Goal: Information Seeking & Learning: Learn about a topic

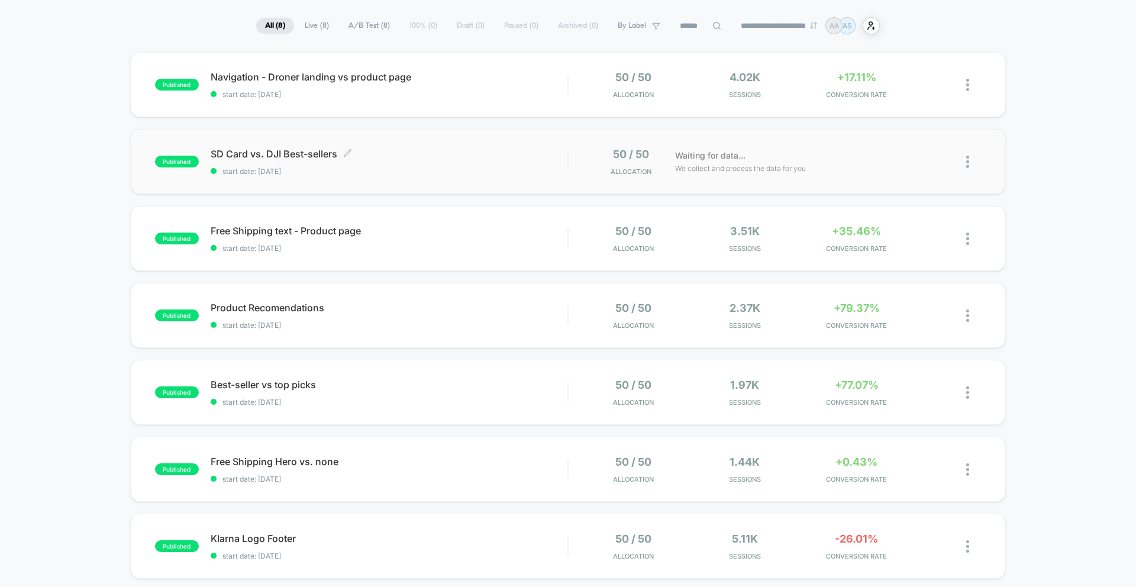
scroll to position [78, 0]
click at [373, 101] on div "published Navigation - Droner landing vs product page start date: [DATE] 50 / 5…" at bounding box center [568, 83] width 874 height 65
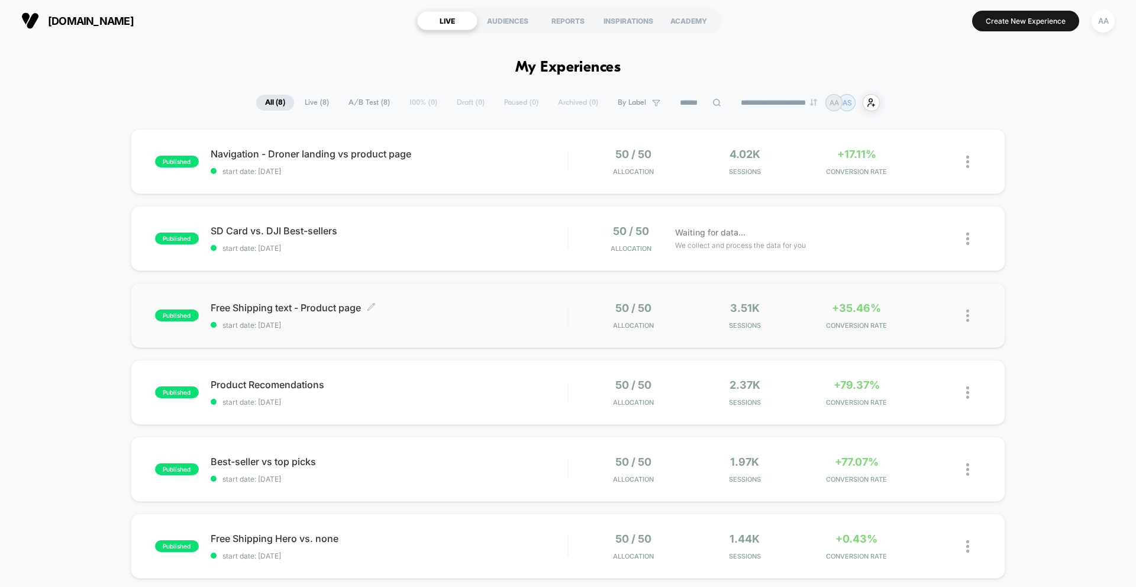
click at [456, 327] on span "start date: [DATE]" at bounding box center [389, 325] width 357 height 9
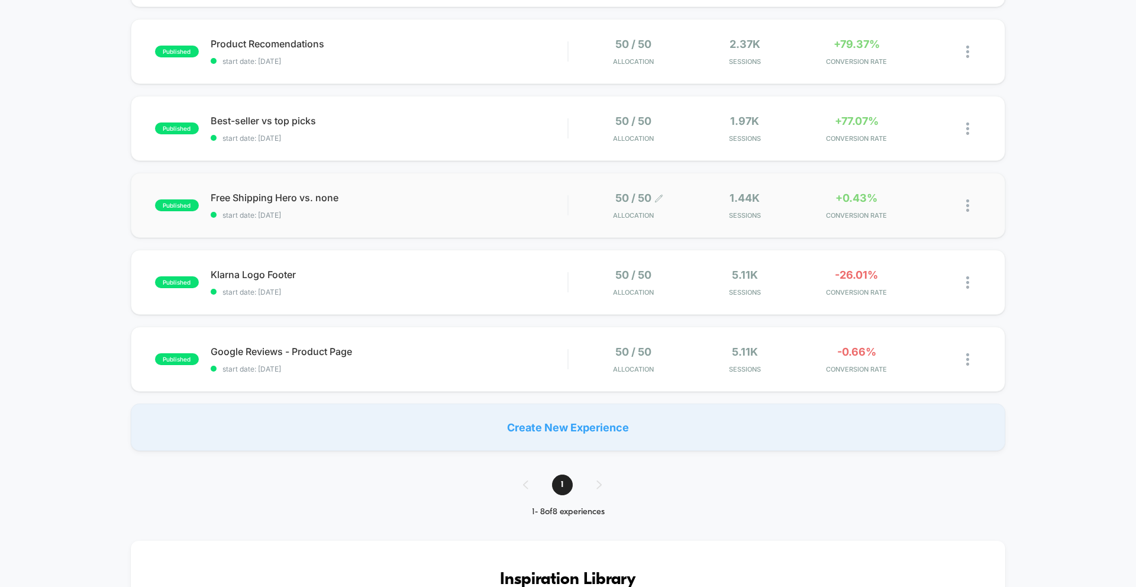
scroll to position [315, 0]
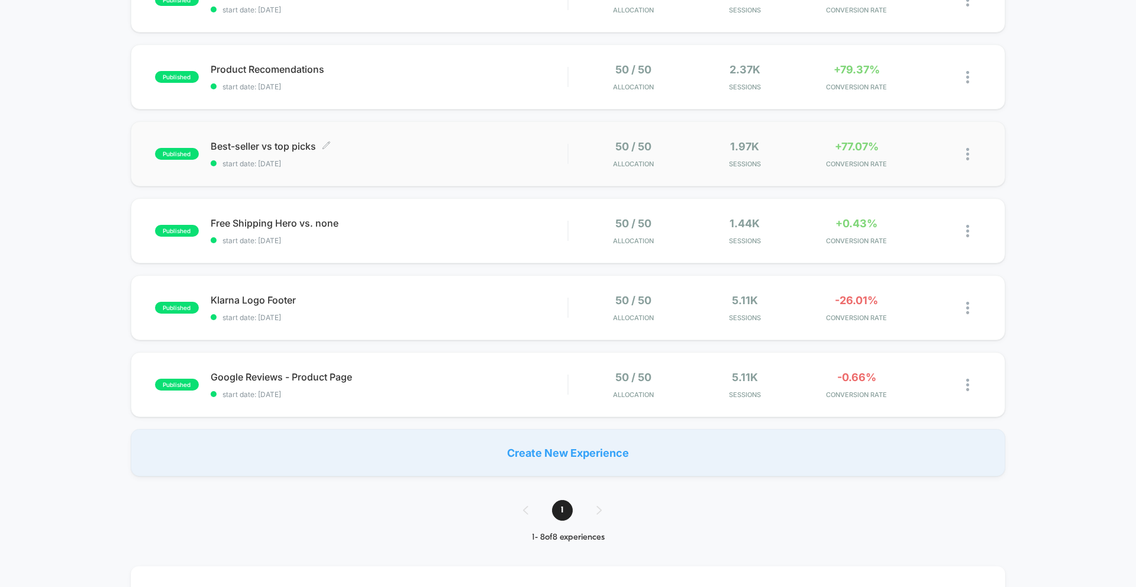
click at [454, 163] on span "start date: [DATE]" at bounding box center [389, 163] width 357 height 9
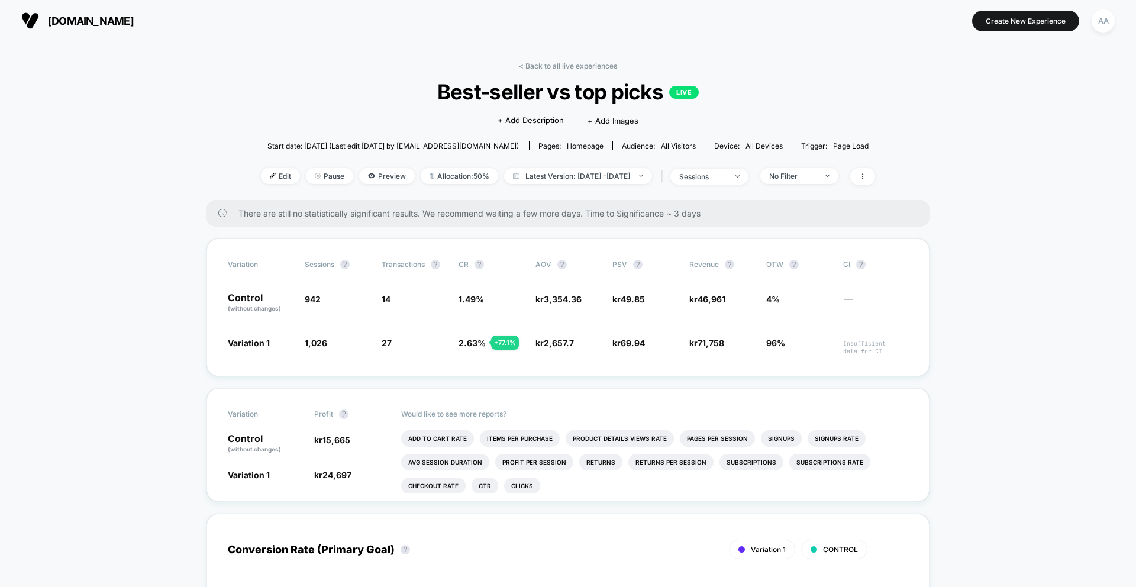
scroll to position [3, 0]
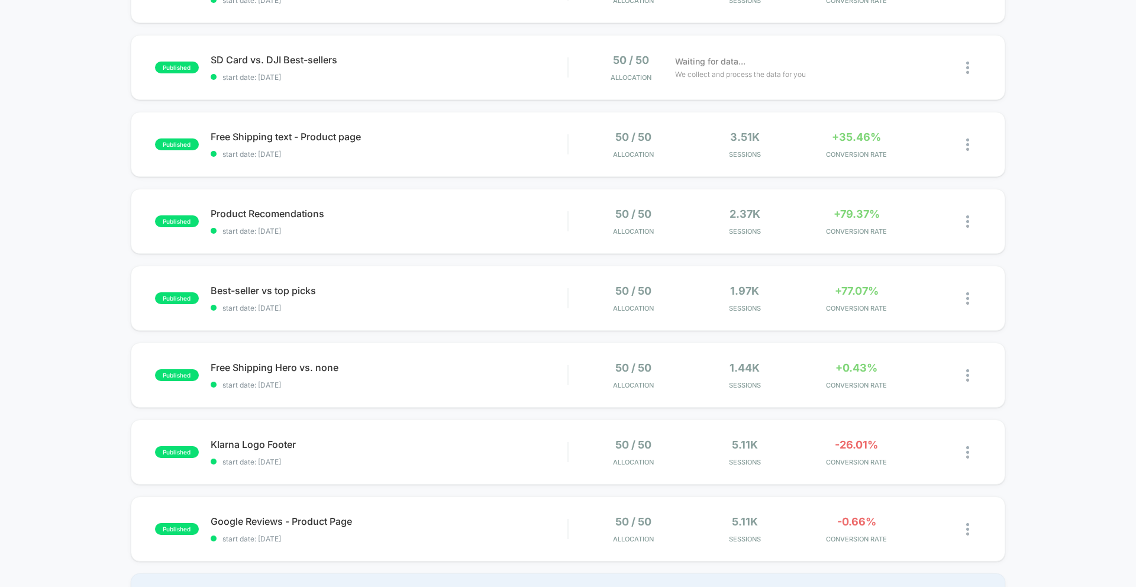
scroll to position [172, 0]
click at [405, 367] on span "Free Shipping Hero vs. none Click to edit experience details" at bounding box center [389, 366] width 357 height 12
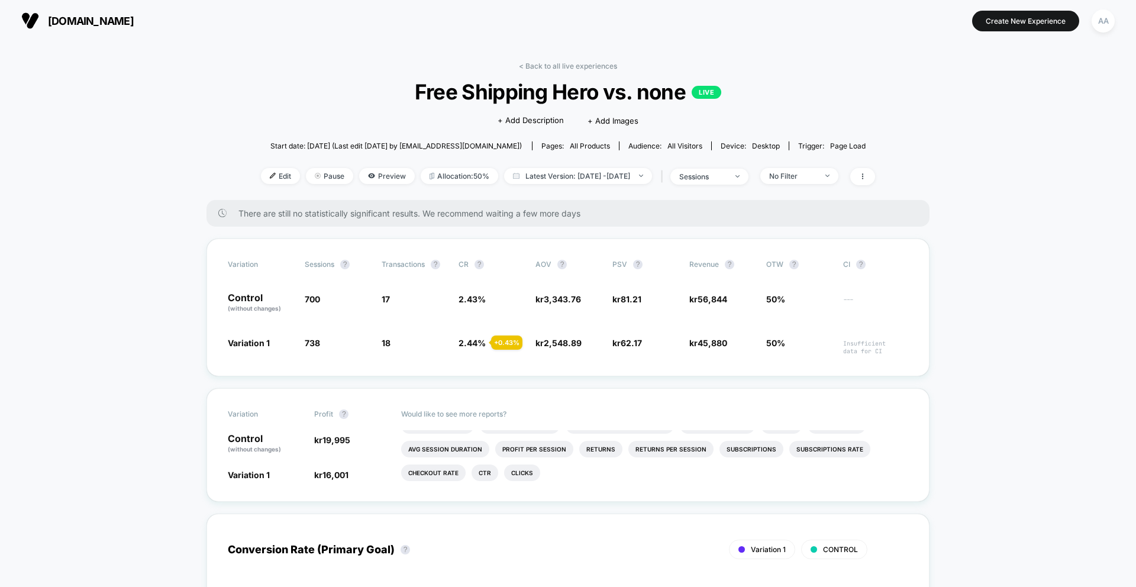
scroll to position [4, 0]
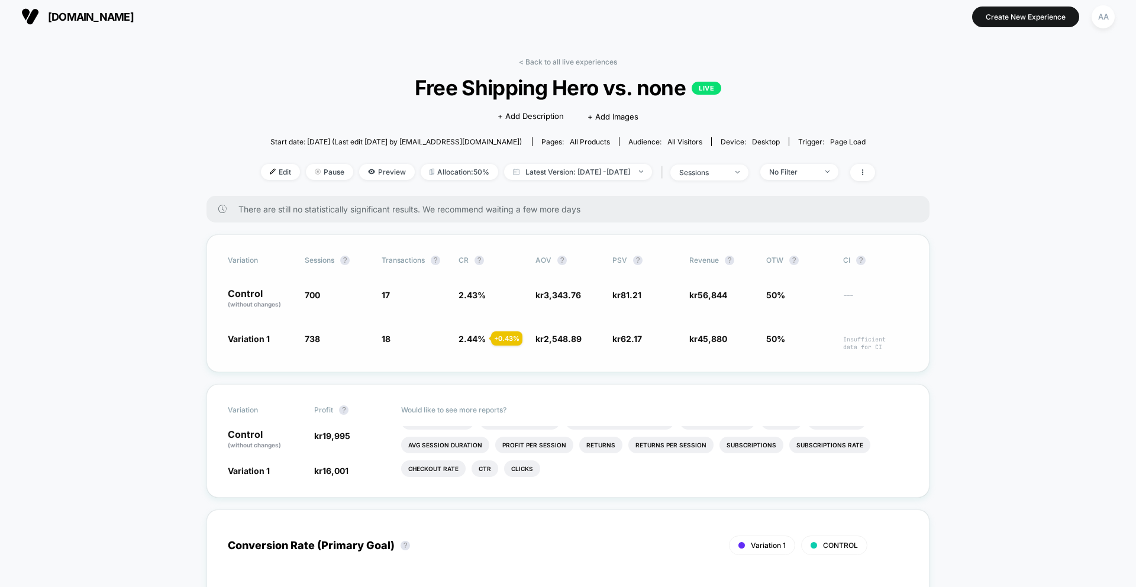
click at [551, 295] on span "3,343.76" at bounding box center [562, 295] width 37 height 10
click at [623, 299] on span "81.21" at bounding box center [630, 295] width 21 height 10
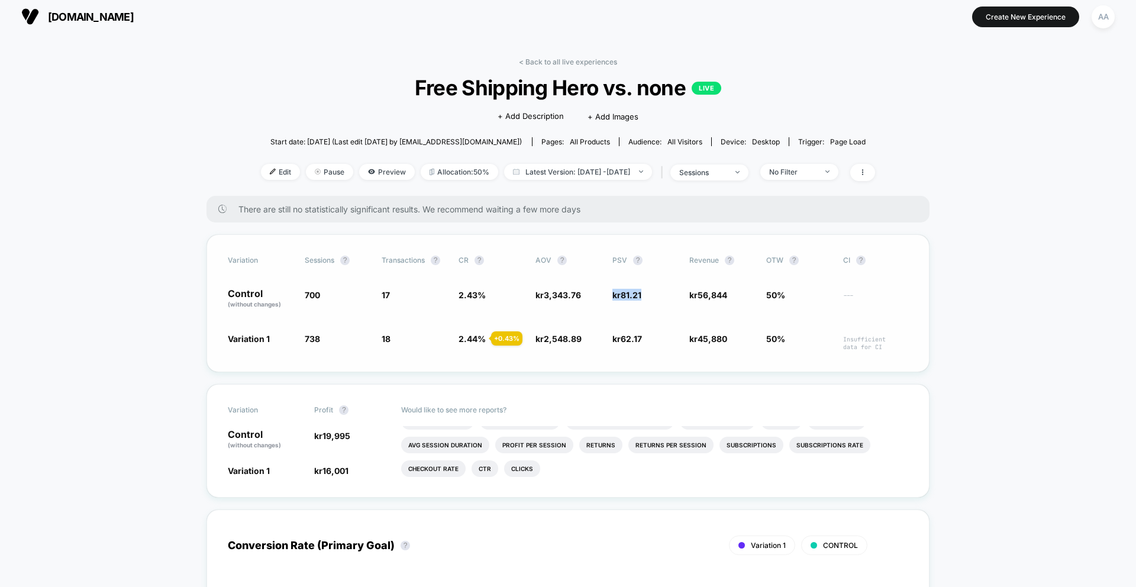
click at [623, 299] on span "81.21" at bounding box center [630, 295] width 21 height 10
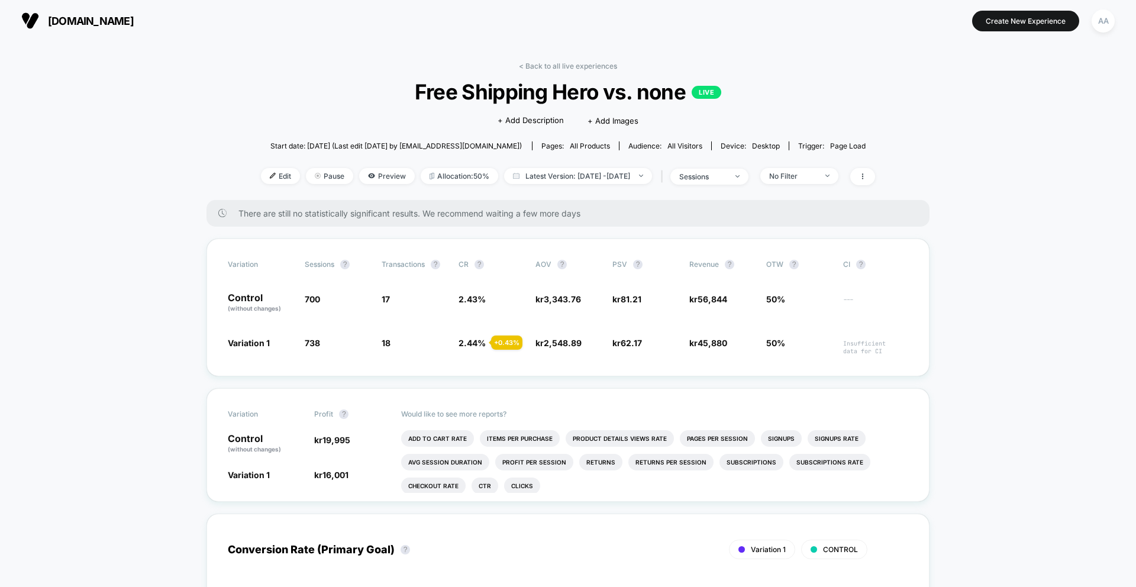
click at [128, 16] on span "[DOMAIN_NAME]" at bounding box center [91, 21] width 86 height 12
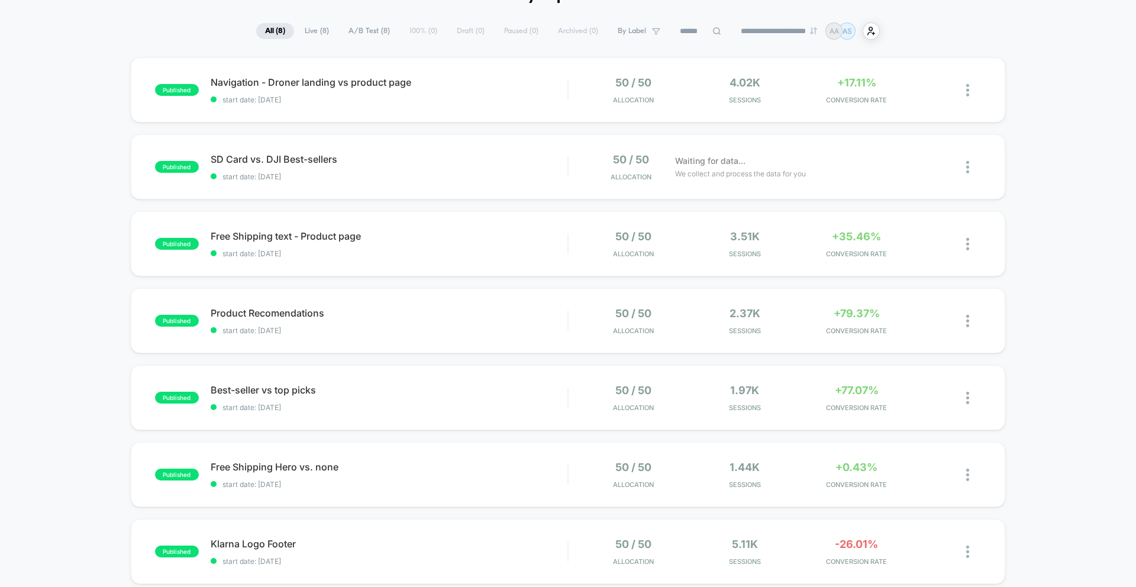
scroll to position [54, 0]
